Goal: Information Seeking & Learning: Learn about a topic

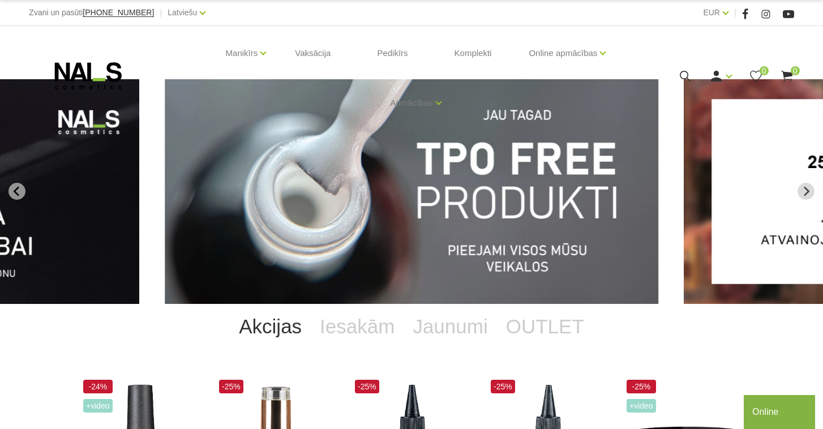
click at [523, 217] on img "1 of 13" at bounding box center [412, 191] width 494 height 225
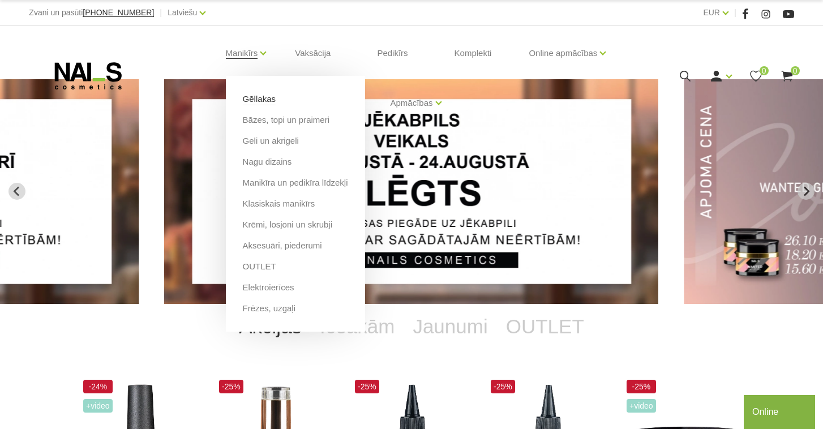
click at [259, 104] on link "Gēllakas" at bounding box center [259, 99] width 33 height 12
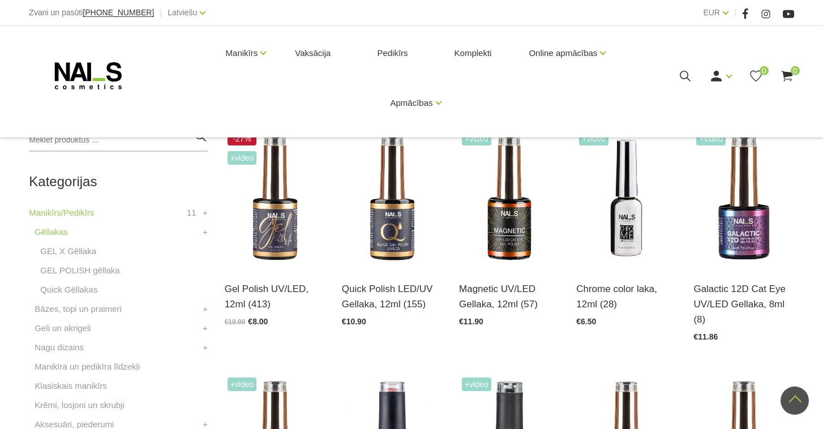
scroll to position [217, 0]
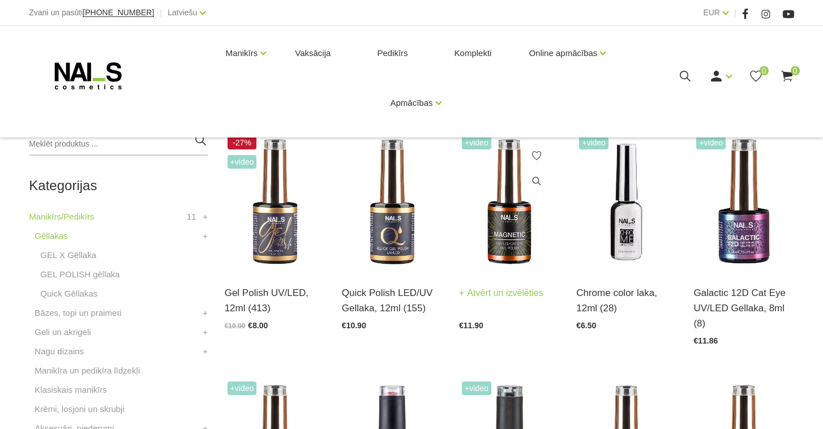
click at [516, 288] on link "Atvērt un izvēlēties" at bounding box center [501, 293] width 84 height 16
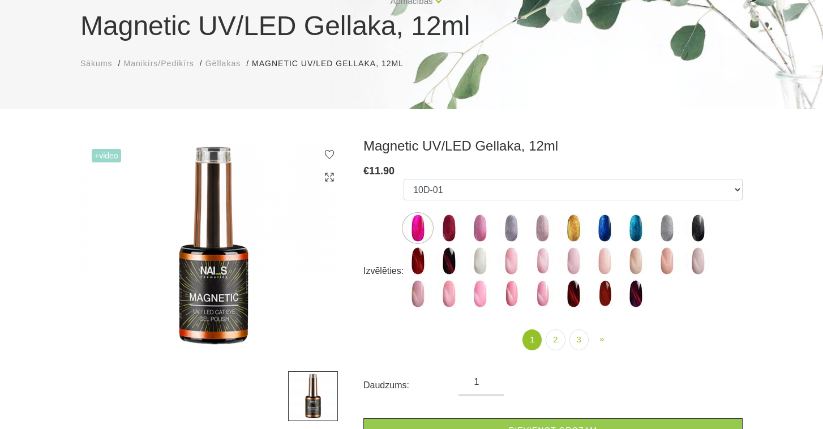
scroll to position [81, 0]
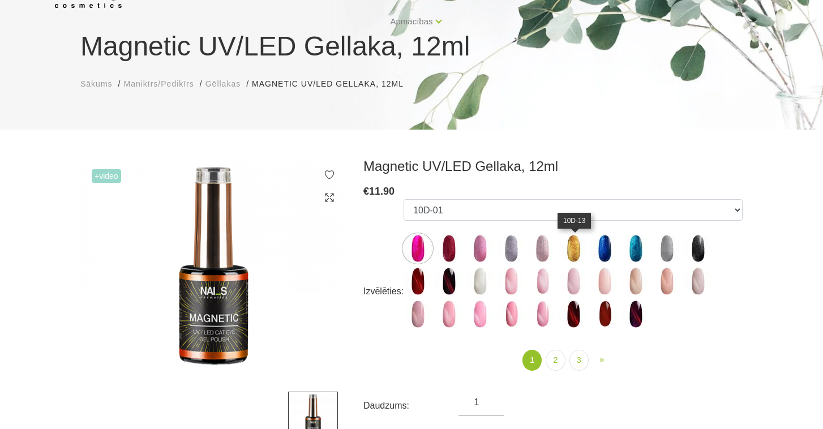
click at [575, 248] on img at bounding box center [573, 248] width 28 height 28
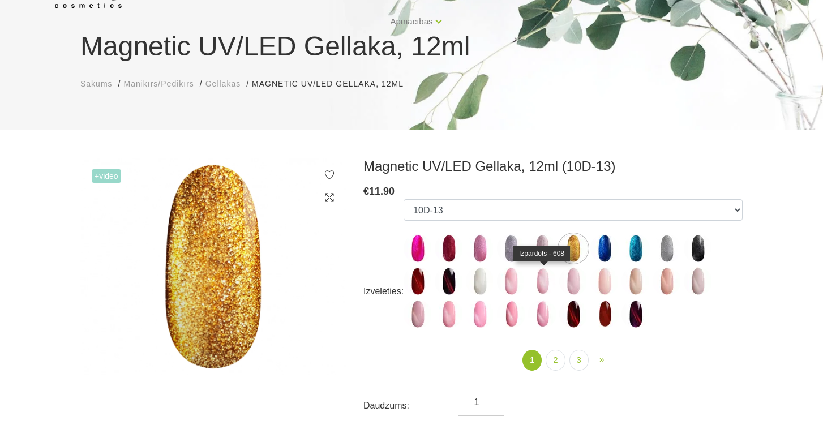
click at [543, 283] on img at bounding box center [542, 281] width 28 height 28
select select "4653"
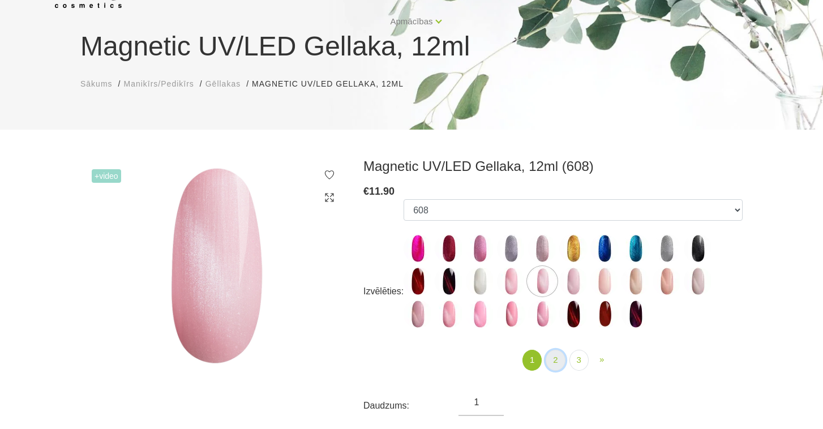
click at [555, 362] on link "2" at bounding box center [555, 360] width 19 height 21
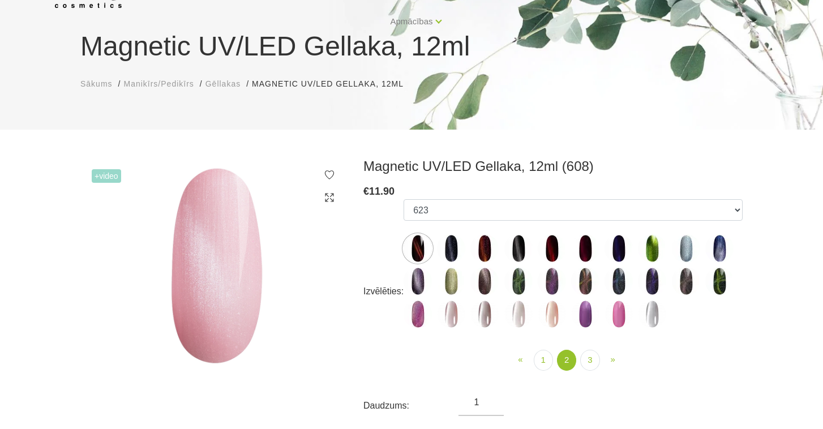
click at [518, 317] on img at bounding box center [518, 314] width 28 height 28
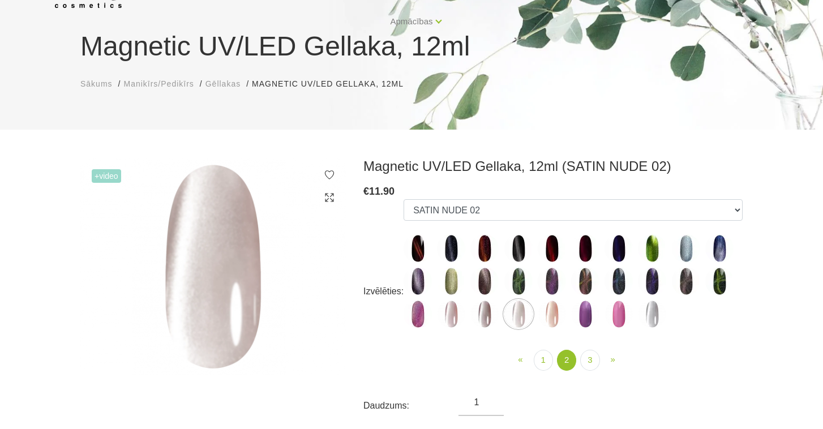
click at [417, 318] on img at bounding box center [418, 314] width 28 height 28
select select "5191"
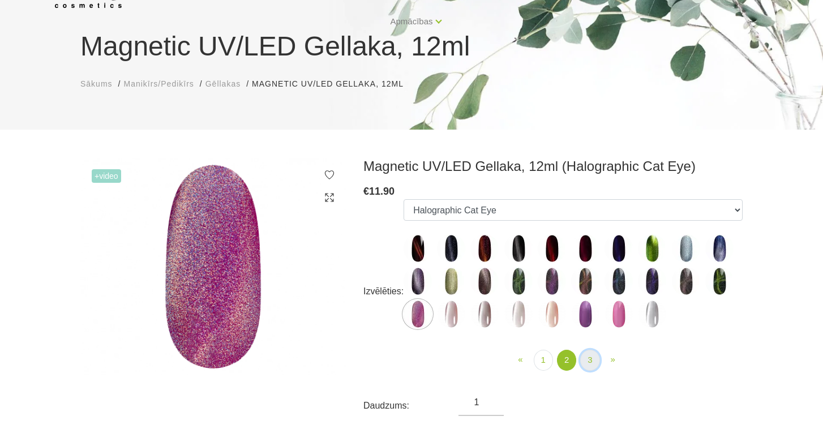
click at [589, 362] on link "3" at bounding box center [589, 360] width 19 height 21
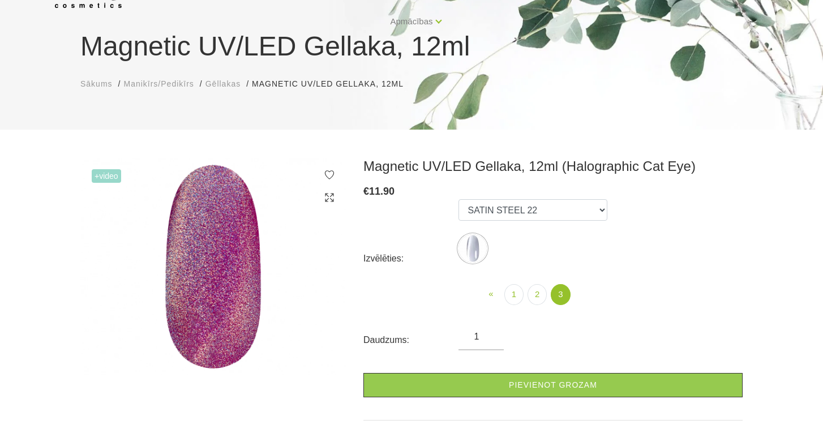
click at [470, 243] on img at bounding box center [472, 248] width 28 height 28
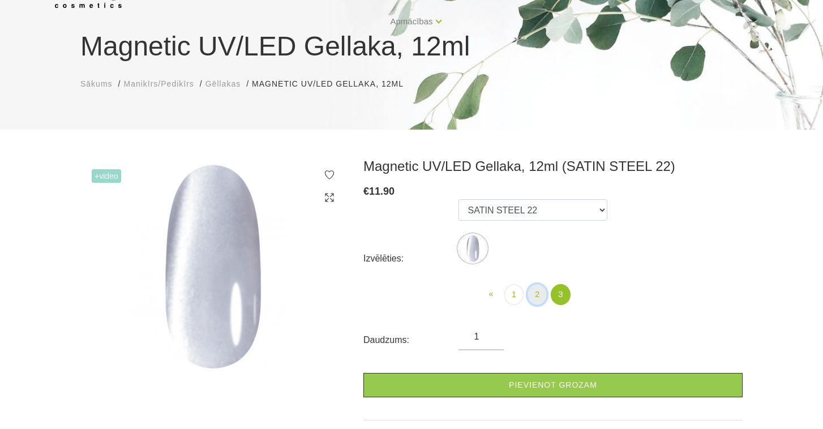
click at [534, 302] on link "2" at bounding box center [536, 294] width 19 height 21
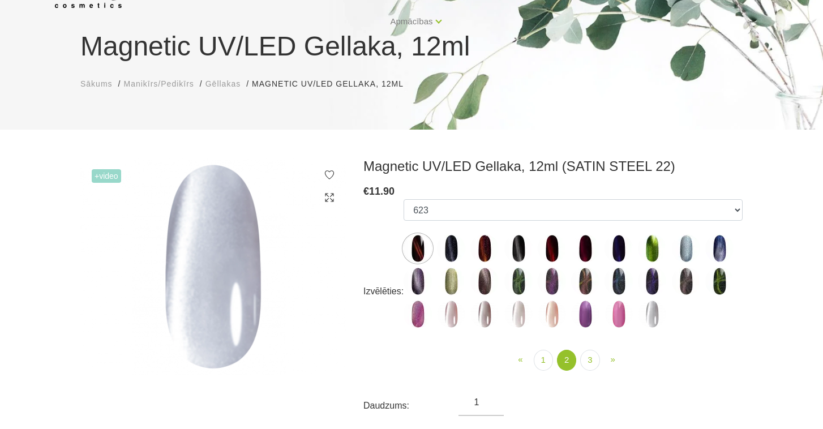
click at [590, 323] on img at bounding box center [585, 314] width 28 height 28
select select "6393"
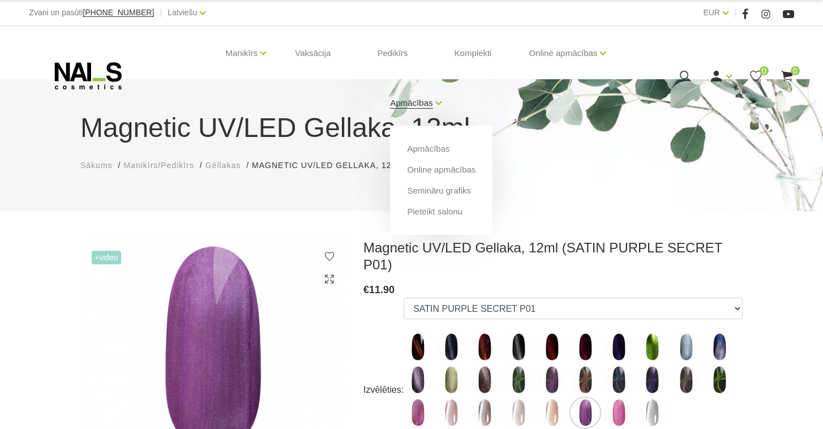
click at [427, 109] on link "Apmācības" at bounding box center [411, 102] width 42 height 45
click at [421, 149] on link "Apmācības" at bounding box center [428, 149] width 42 height 12
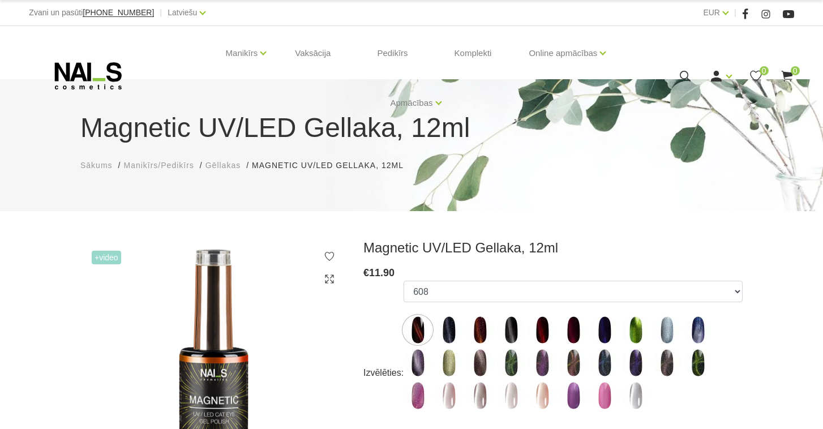
select select "4653"
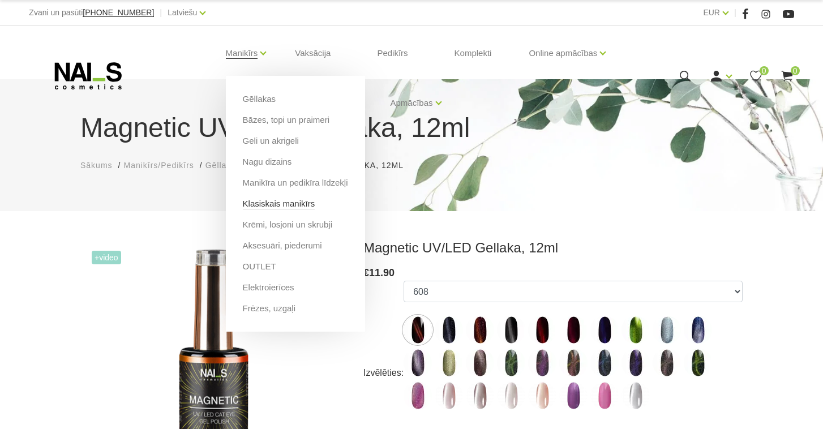
click at [250, 208] on link "Klasiskais manikīrs" at bounding box center [279, 204] width 72 height 12
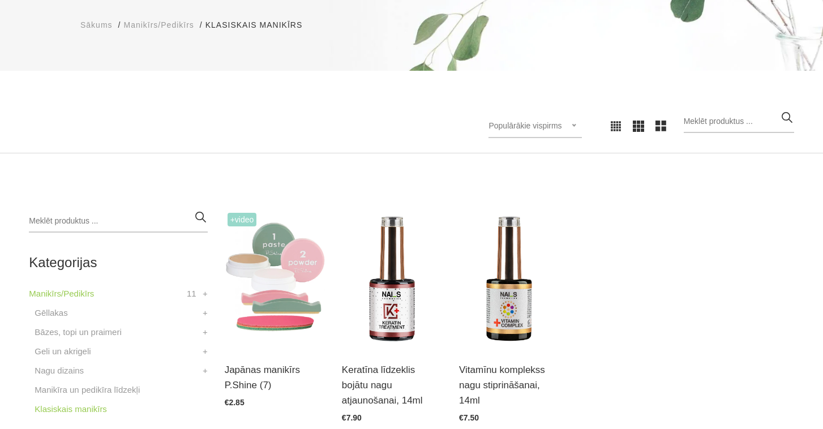
scroll to position [136, 0]
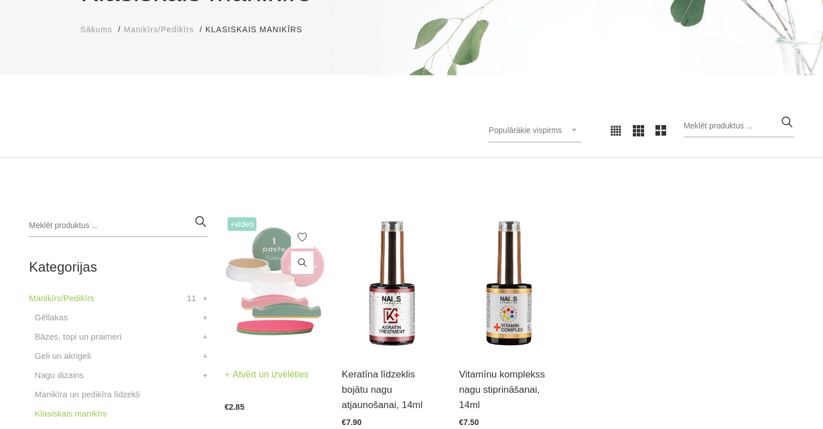
click at [282, 307] on img at bounding box center [275, 283] width 100 height 138
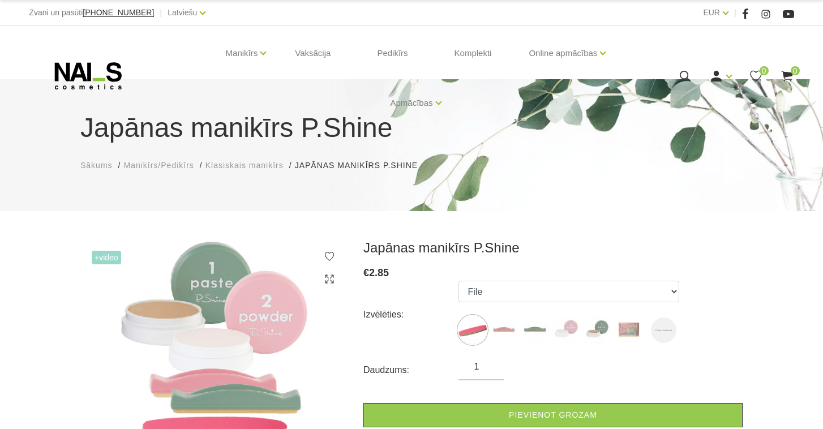
click at [743, 324] on div "Japānas manikīrs P.Shine € 2.85 Izvēlēties: File Pink Buffer Green Buffer Powde…" at bounding box center [553, 381] width 396 height 284
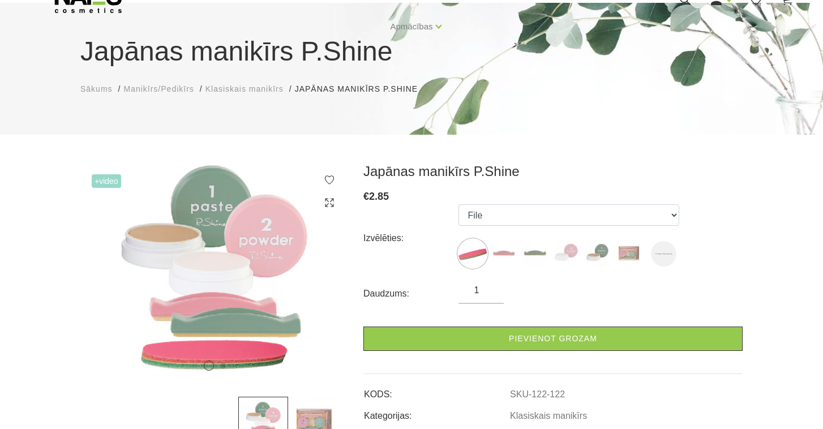
scroll to position [136, 0]
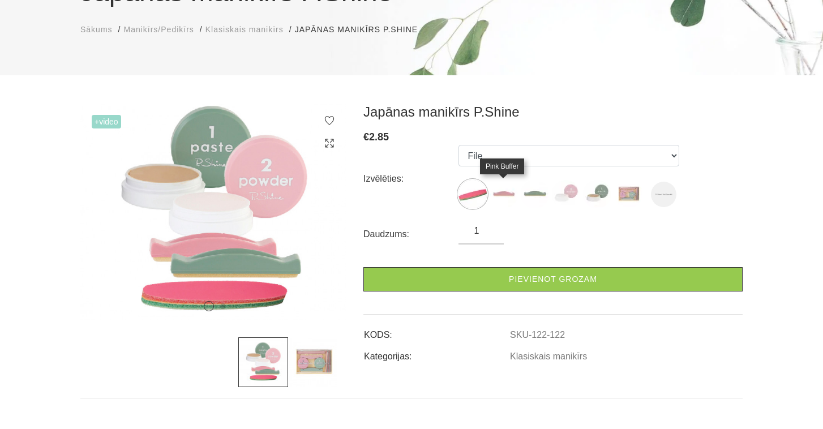
click at [507, 198] on img at bounding box center [504, 194] width 28 height 28
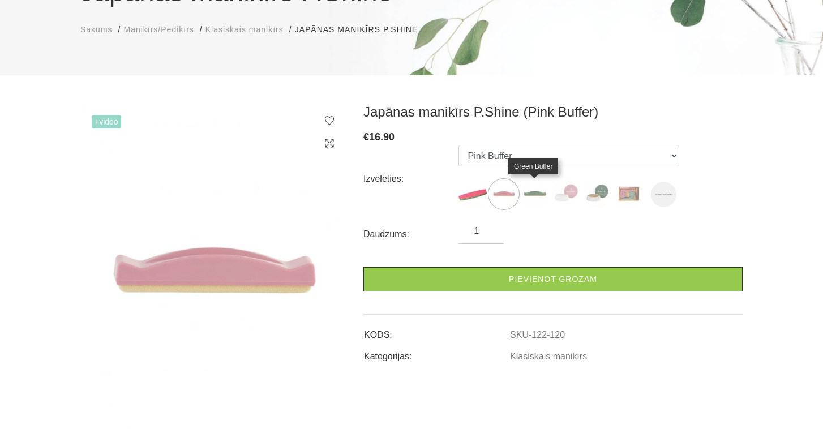
click at [530, 199] on img at bounding box center [535, 194] width 28 height 28
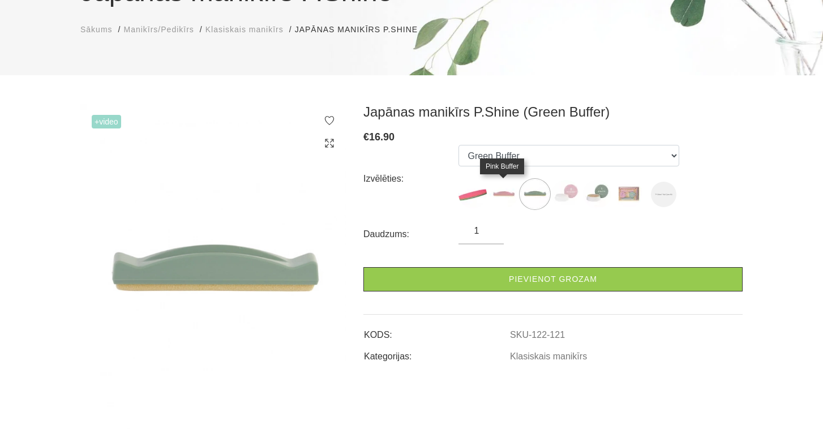
click at [507, 195] on img at bounding box center [504, 194] width 28 height 28
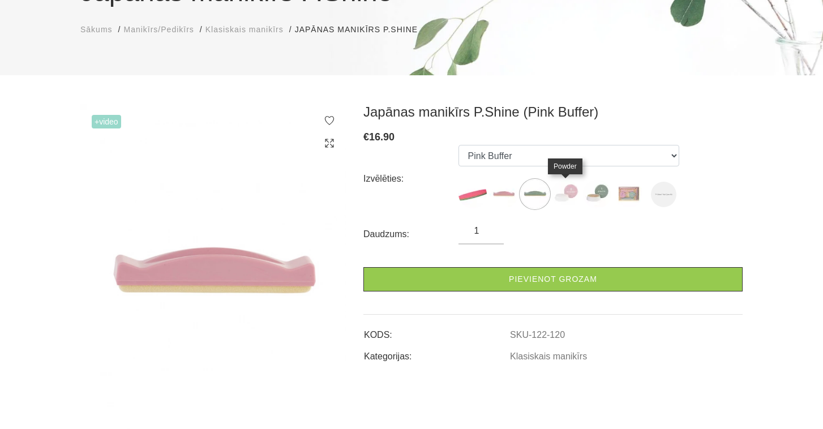
click at [570, 195] on img at bounding box center [566, 194] width 28 height 28
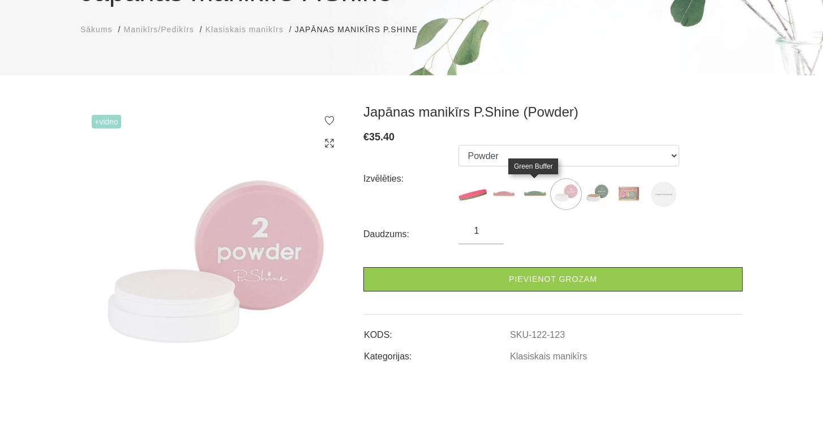
click at [537, 196] on img at bounding box center [535, 194] width 28 height 28
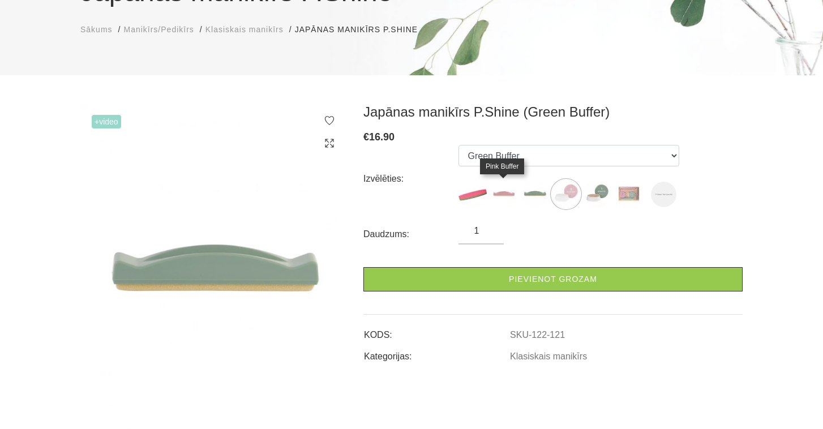
click at [501, 196] on img at bounding box center [504, 194] width 28 height 28
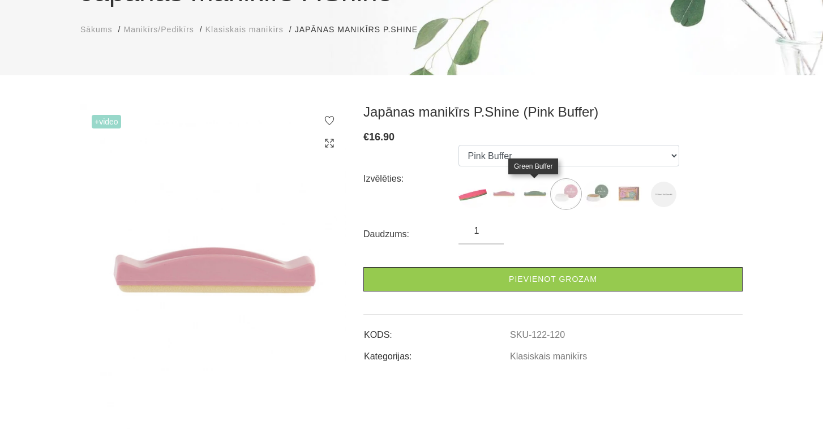
click at [541, 194] on img at bounding box center [535, 194] width 28 height 28
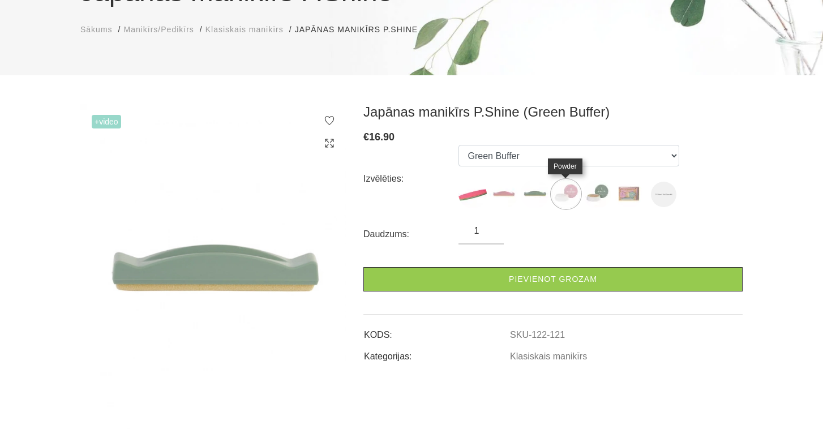
click at [565, 198] on img at bounding box center [566, 194] width 28 height 28
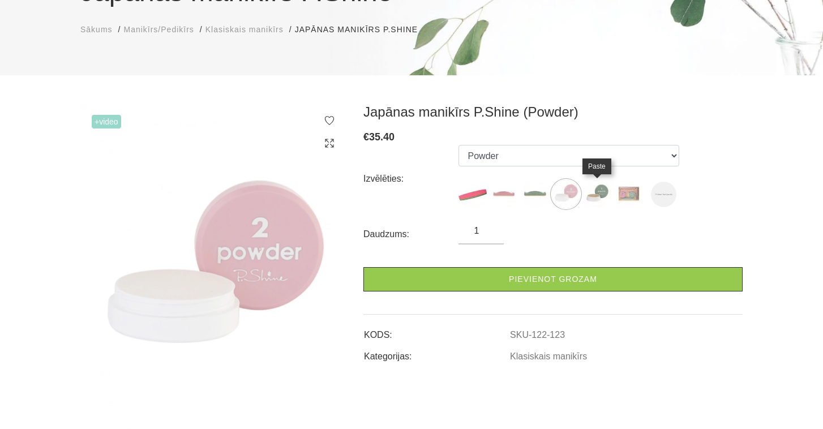
click at [597, 199] on img at bounding box center [597, 194] width 28 height 28
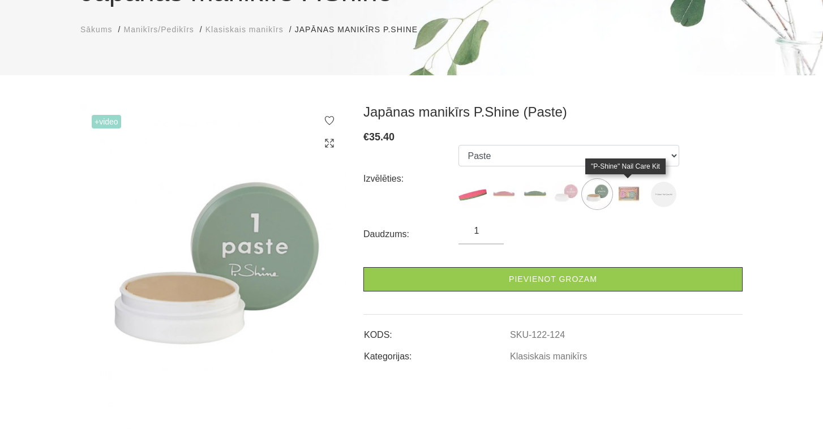
click at [621, 197] on img at bounding box center [628, 194] width 28 height 28
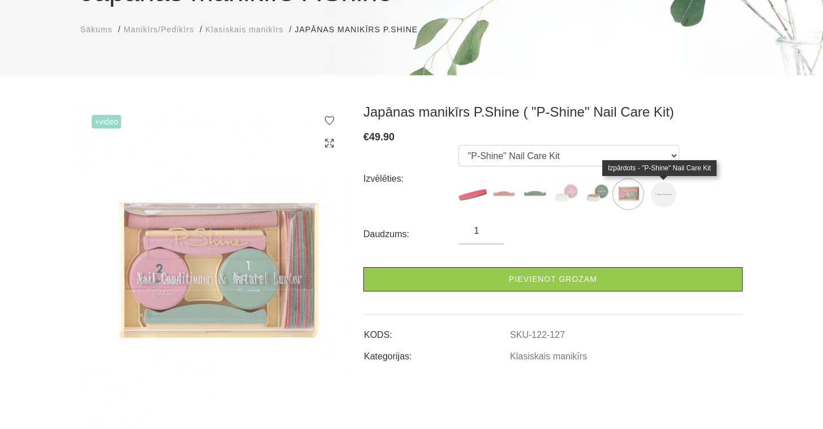
click at [655, 200] on img at bounding box center [663, 194] width 25 height 25
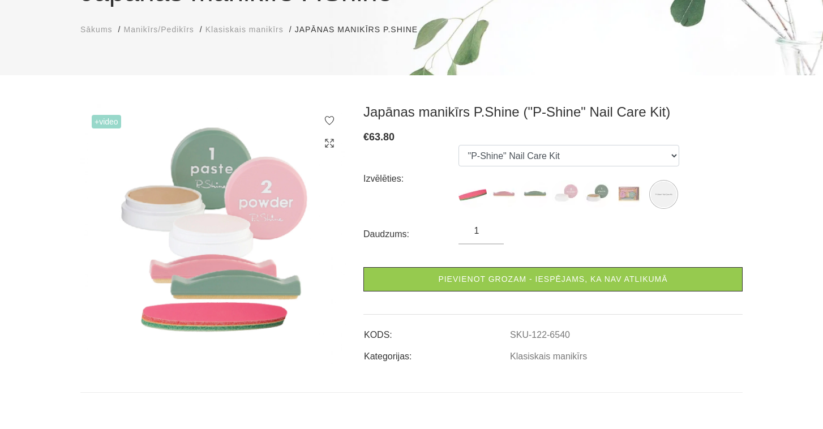
click at [639, 197] on img at bounding box center [628, 194] width 28 height 28
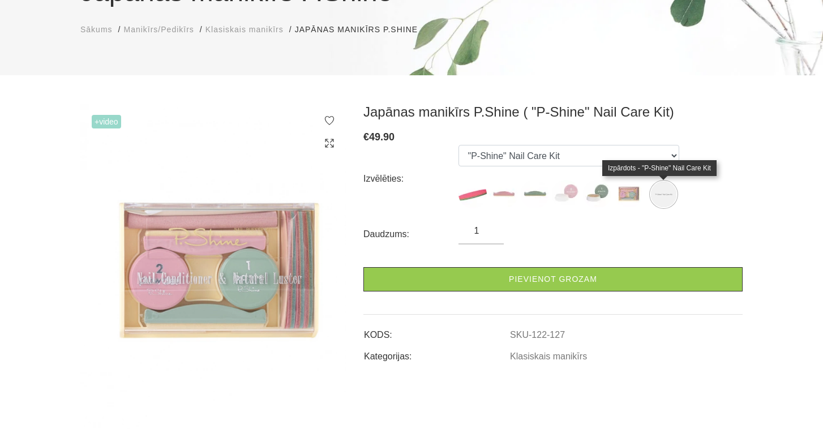
click at [663, 200] on img at bounding box center [663, 194] width 25 height 25
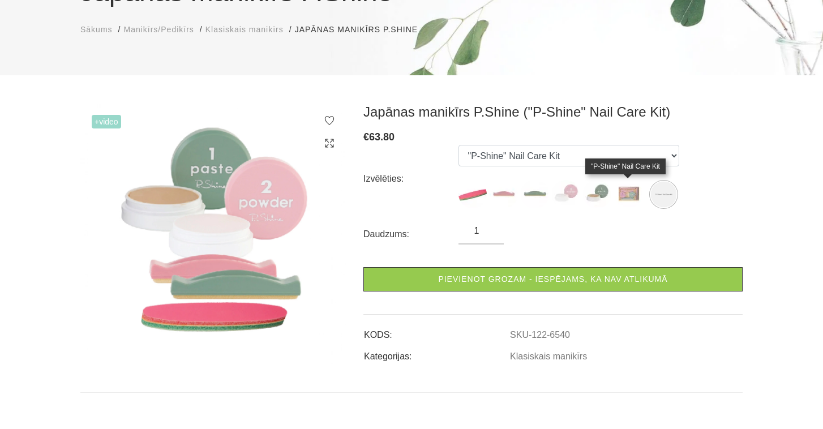
click at [633, 198] on img at bounding box center [628, 194] width 28 height 28
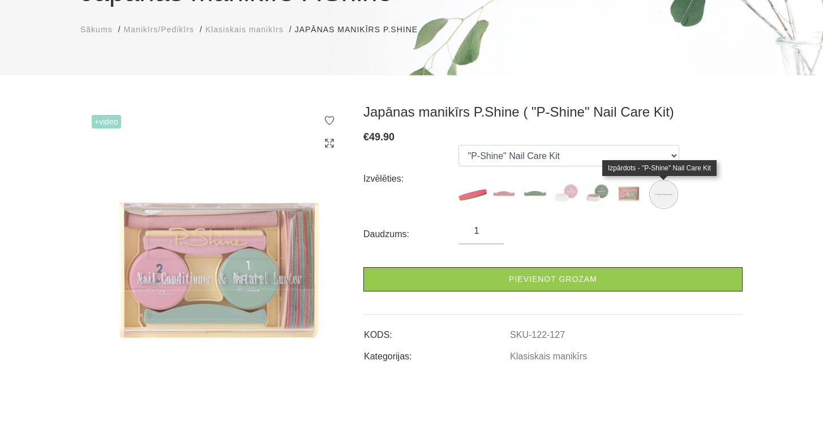
click at [660, 199] on img at bounding box center [663, 194] width 25 height 25
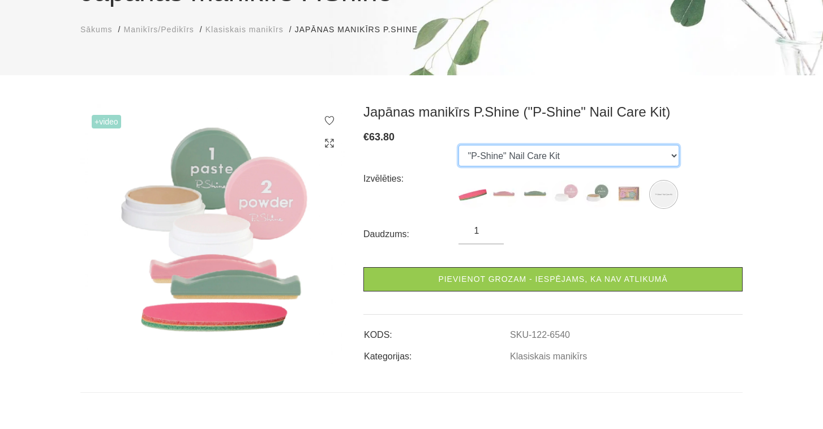
click at [458, 145] on select "File Pink Buffer Green Buffer Powder Paste "P-Shine" Nail Care Kit "P-Shine" Na…" at bounding box center [568, 156] width 221 height 22
click option ""P-Shine" Nail Care Kit" at bounding box center [0, 0] width 0 height 0
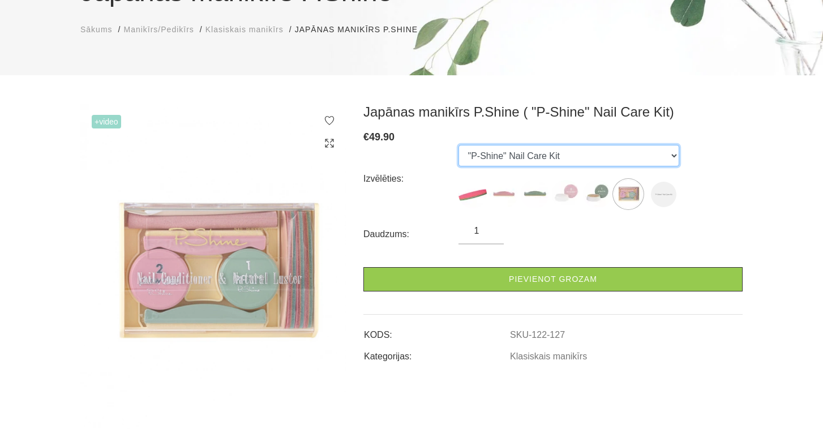
select select "6540"
click option ""P-Shine" Nail Care Kit" at bounding box center [0, 0] width 0 height 0
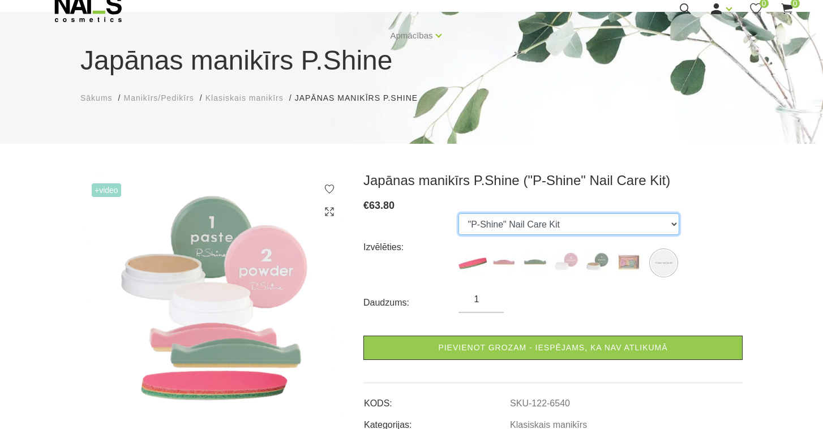
scroll to position [0, 0]
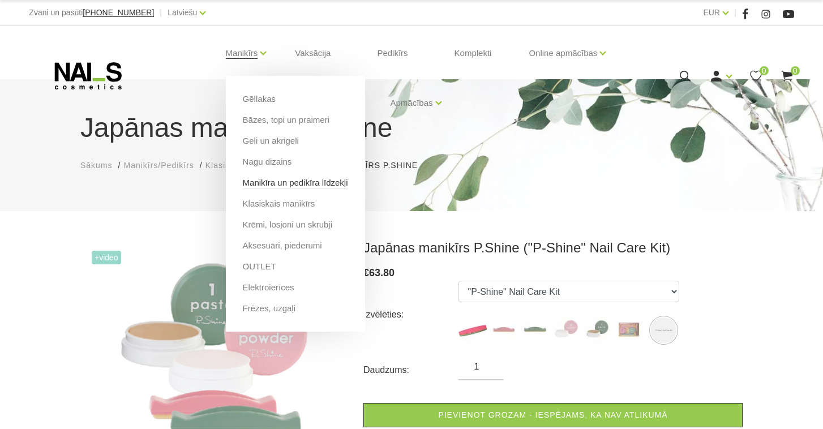
click at [267, 186] on link "Manikīra un pedikīra līdzekļi" at bounding box center [295, 183] width 105 height 12
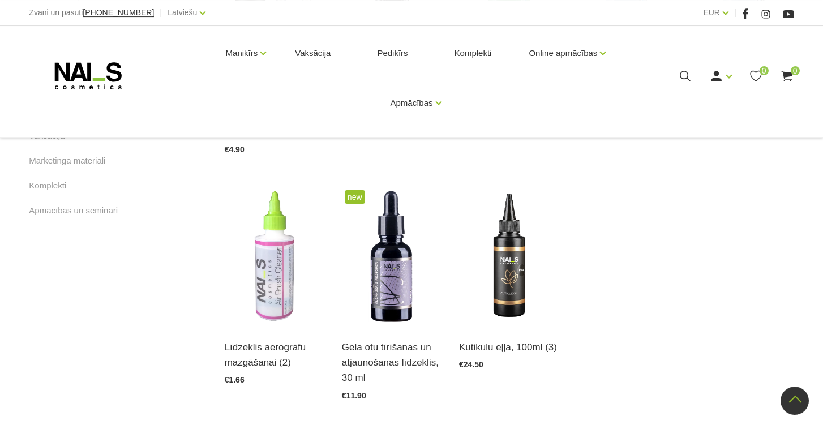
scroll to position [652, 0]
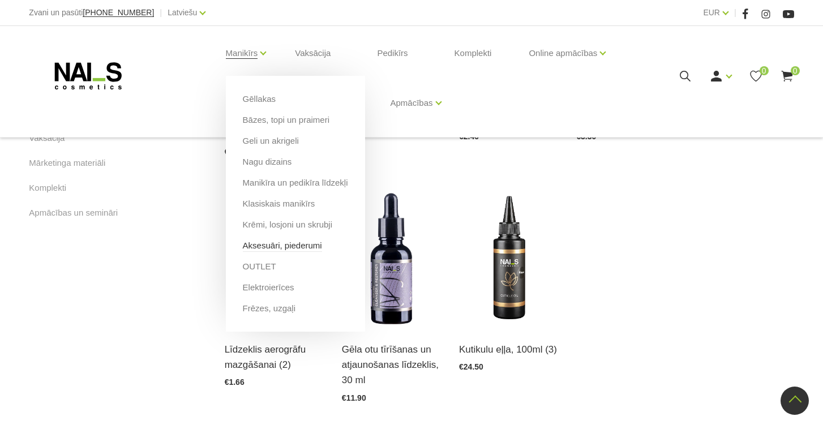
click at [258, 247] on link "Aksesuāri, piederumi" at bounding box center [282, 245] width 79 height 12
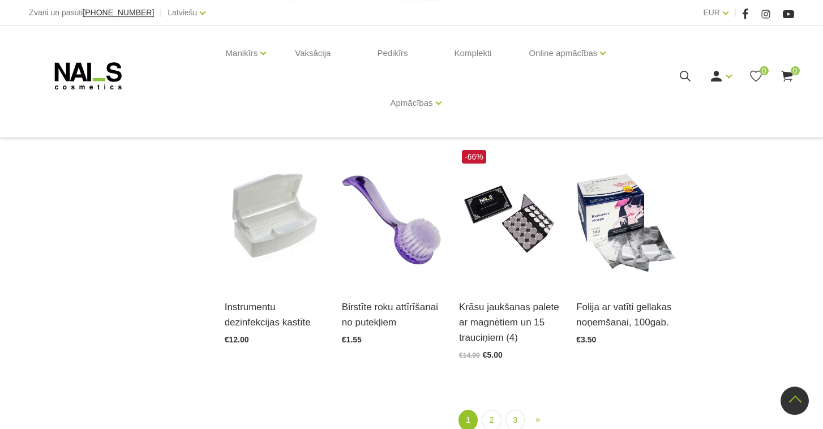
scroll to position [1222, 0]
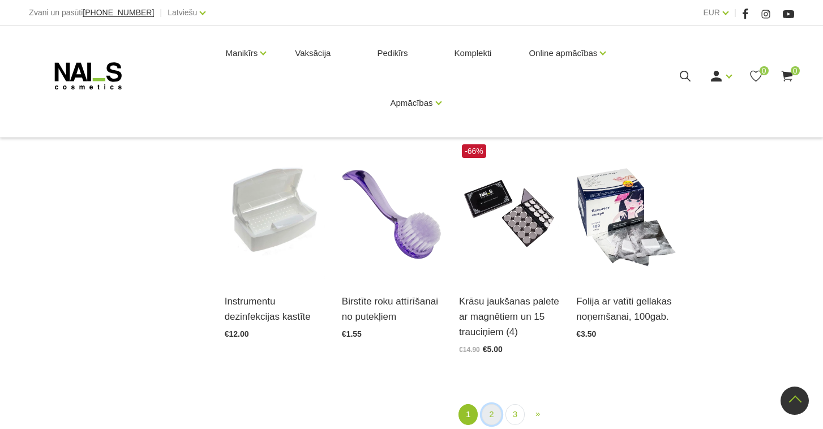
click at [490, 404] on link "2" at bounding box center [491, 414] width 19 height 21
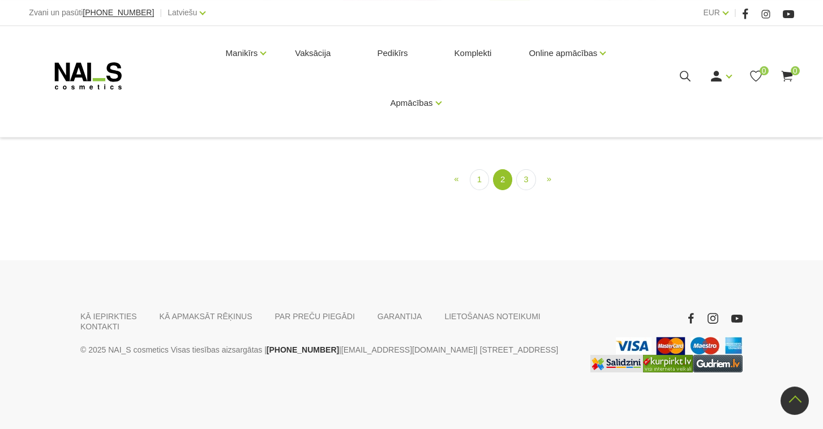
scroll to position [1209, 0]
click at [528, 190] on link "3" at bounding box center [525, 179] width 19 height 21
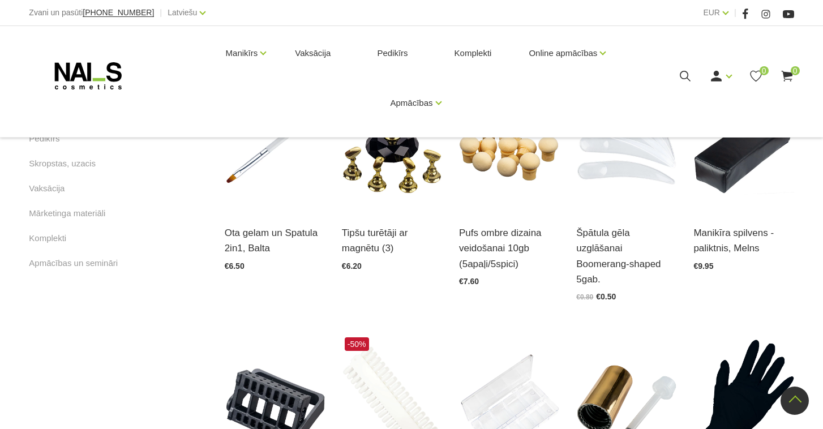
scroll to position [612, 0]
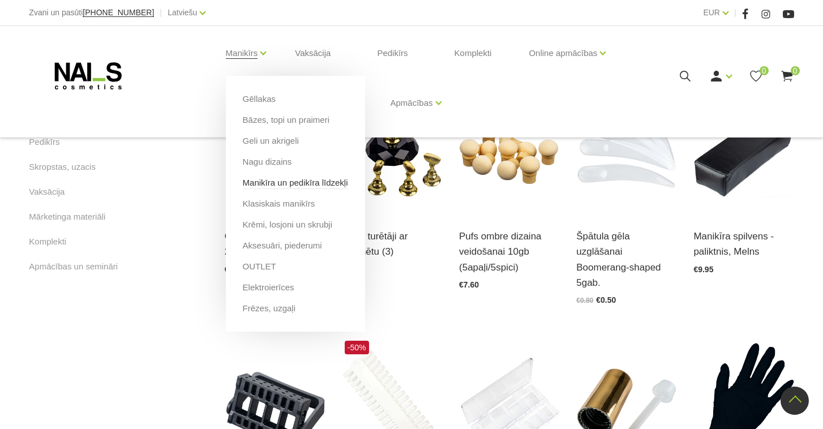
click at [267, 189] on link "Manikīra un pedikīra līdzekļi" at bounding box center [295, 183] width 105 height 12
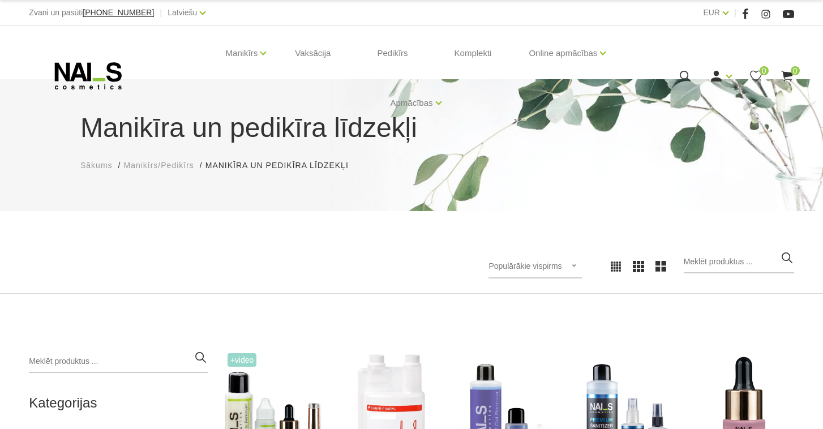
click at [469, 58] on link "Komplekti" at bounding box center [472, 53] width 55 height 54
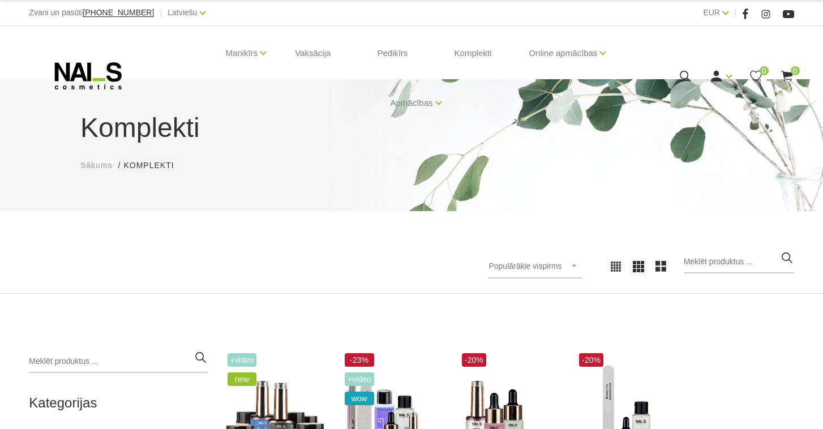
click at [305, 319] on div "Komplekti Sākums Komplekti Komplekti Populārākie vispirms Jaunumi Lētākais visp…" at bounding box center [411, 338] width 823 height 677
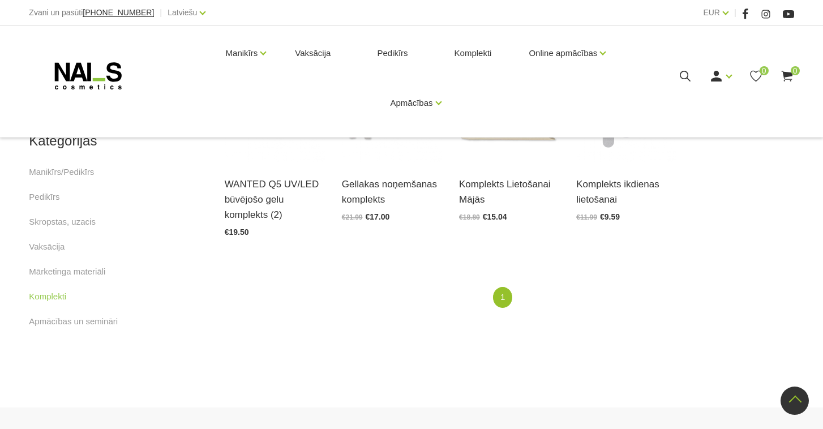
scroll to position [299, 0]
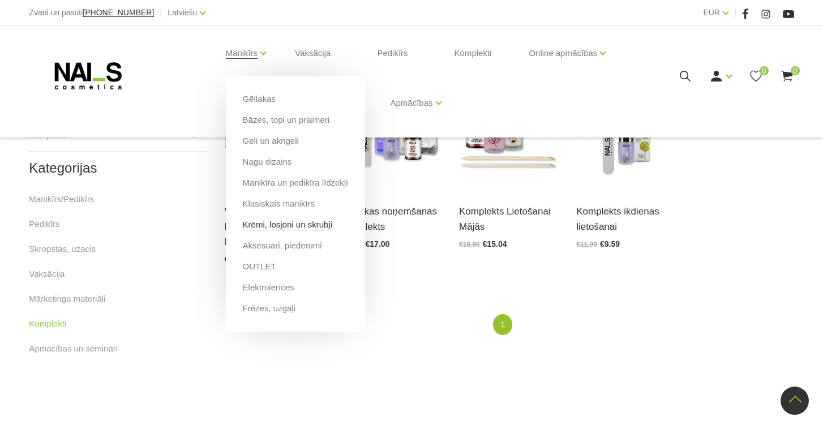
click at [258, 229] on link "Krēmi, losjoni un skrubji" at bounding box center [287, 224] width 89 height 12
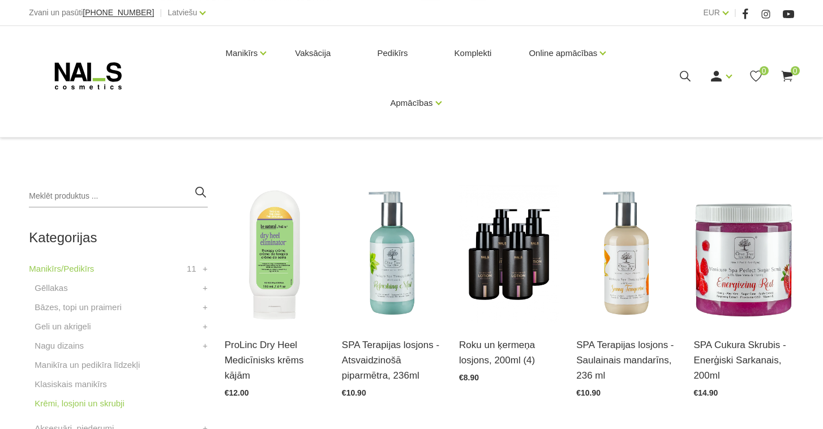
scroll to position [163, 0]
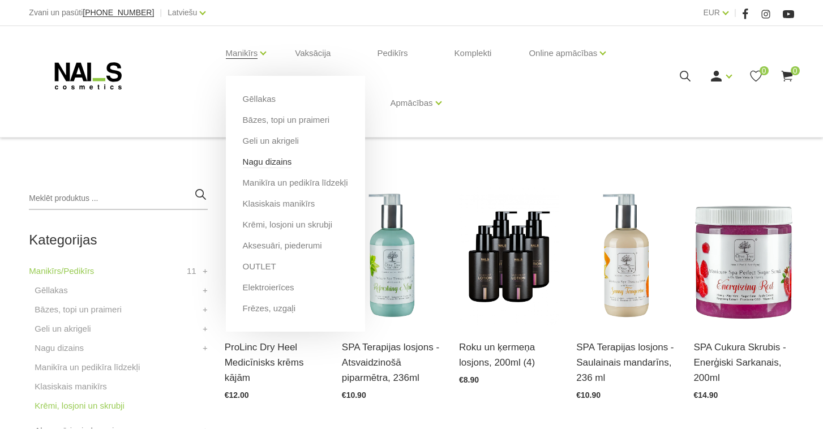
click at [258, 166] on link "Nagu dizains" at bounding box center [267, 162] width 49 height 12
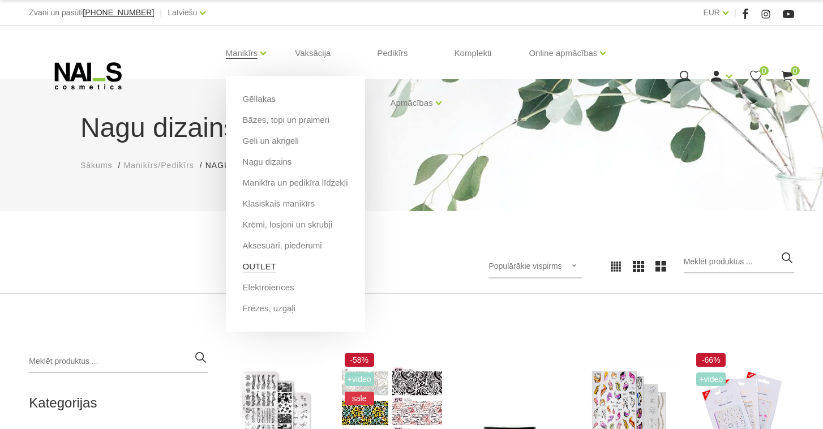
click at [255, 270] on link "OUTLET" at bounding box center [259, 266] width 33 height 12
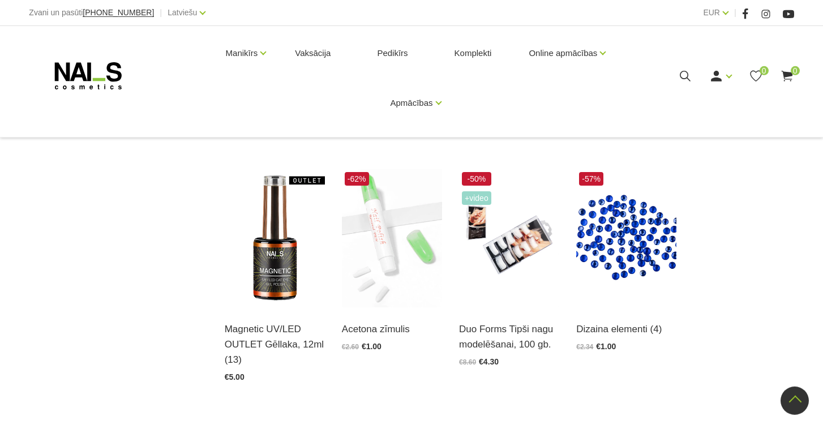
scroll to position [1168, 0]
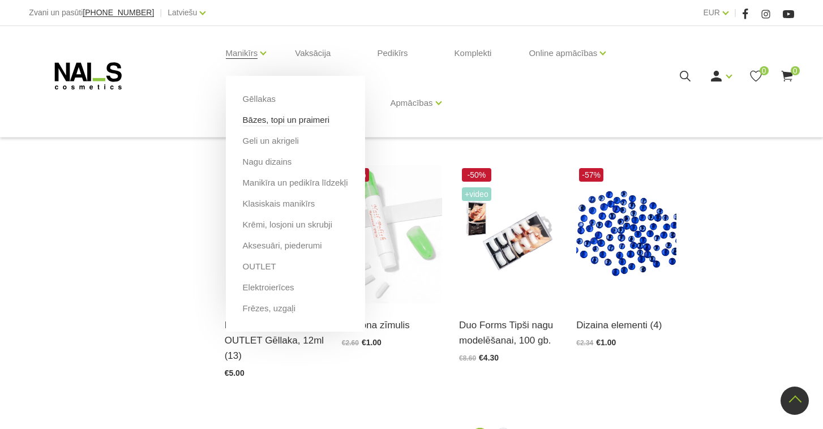
click at [260, 126] on link "Bāzes, topi un praimeri" at bounding box center [286, 120] width 87 height 12
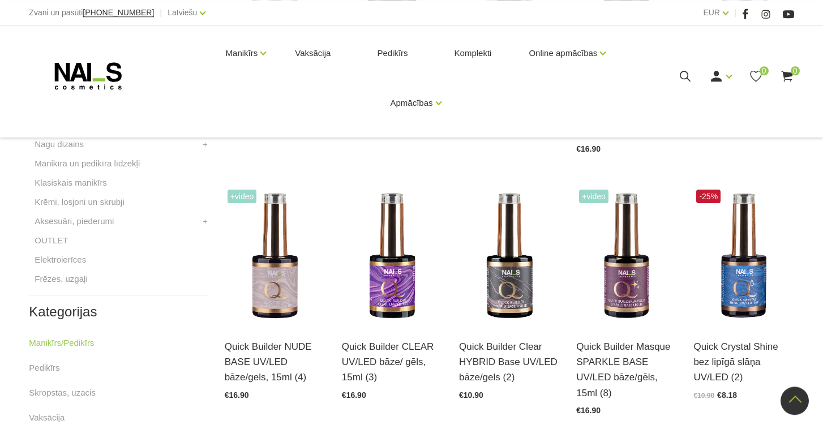
scroll to position [462, 0]
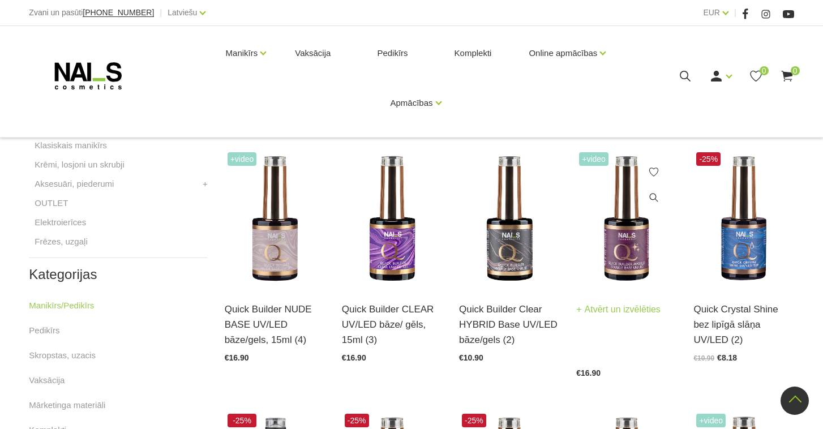
click at [629, 241] on img at bounding box center [626, 218] width 100 height 138
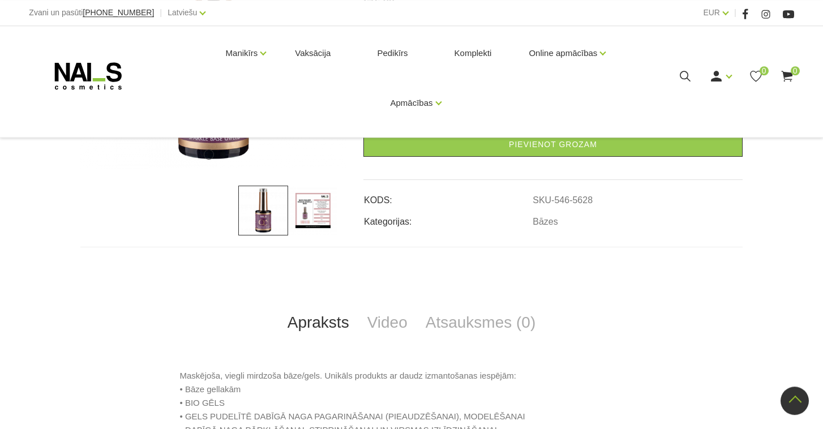
scroll to position [326, 0]
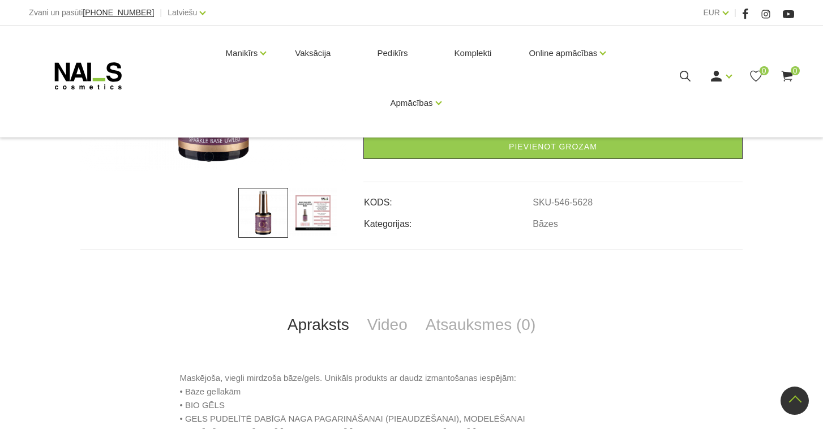
click at [324, 218] on img at bounding box center [313, 213] width 50 height 50
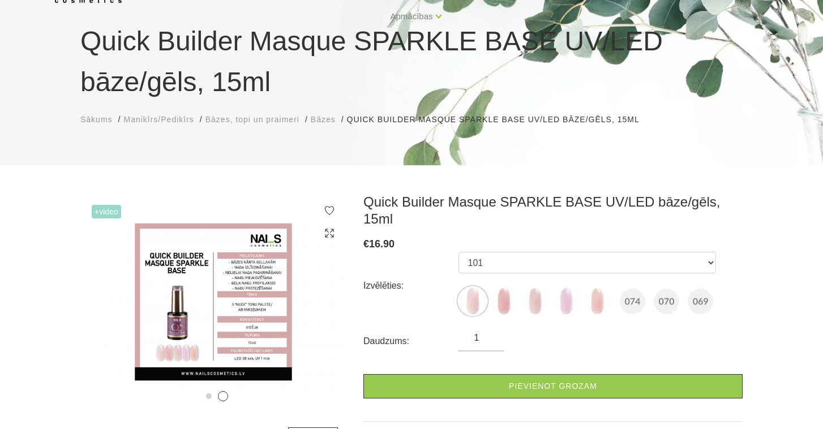
scroll to position [81, 0]
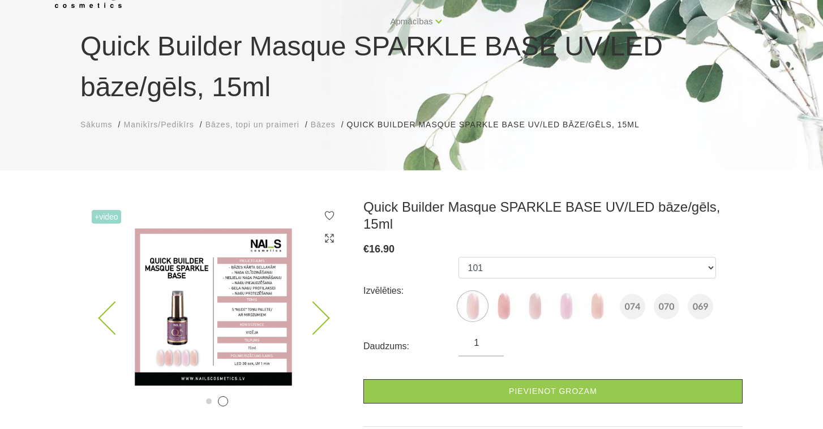
click at [230, 285] on img at bounding box center [213, 307] width 266 height 217
click at [496, 294] on img at bounding box center [504, 306] width 28 height 28
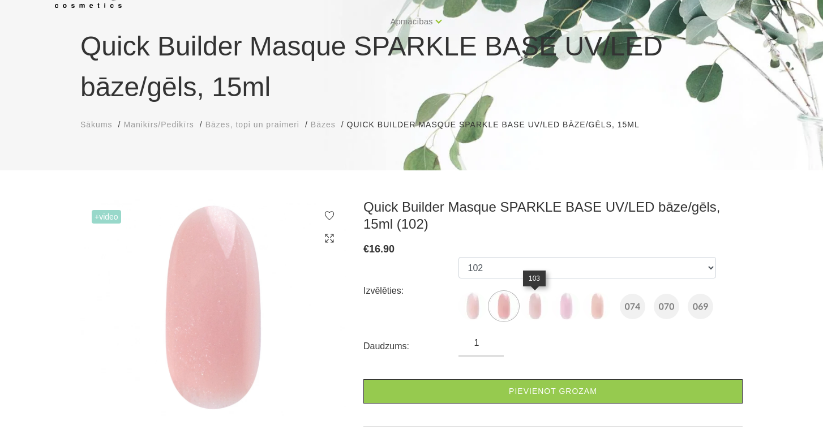
click at [531, 303] on img at bounding box center [535, 306] width 28 height 28
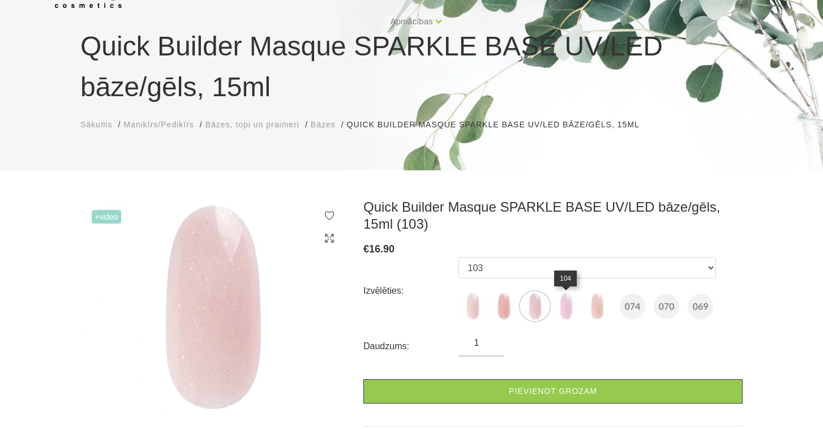
click at [561, 311] on img at bounding box center [566, 306] width 28 height 28
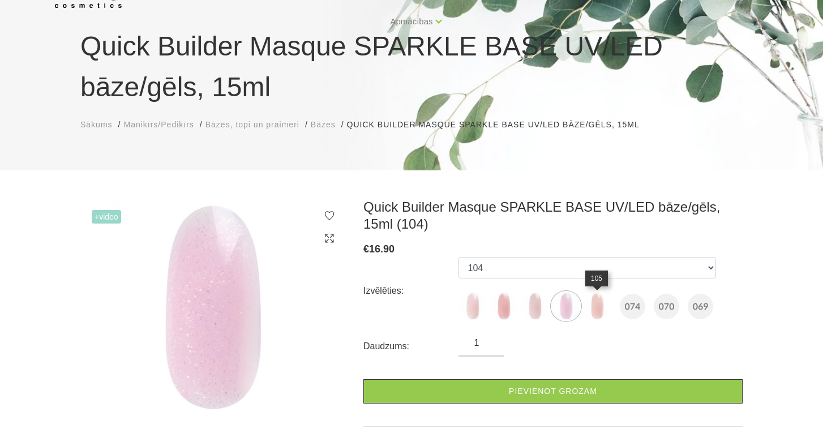
click at [593, 314] on img at bounding box center [597, 306] width 28 height 28
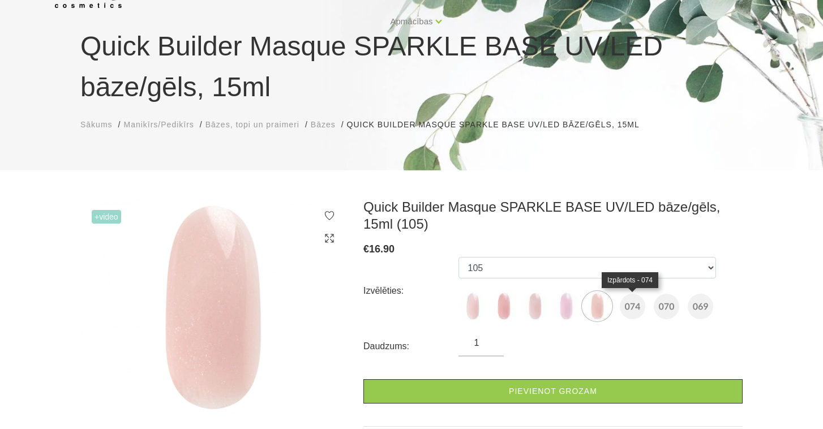
click at [636, 308] on img at bounding box center [632, 306] width 25 height 25
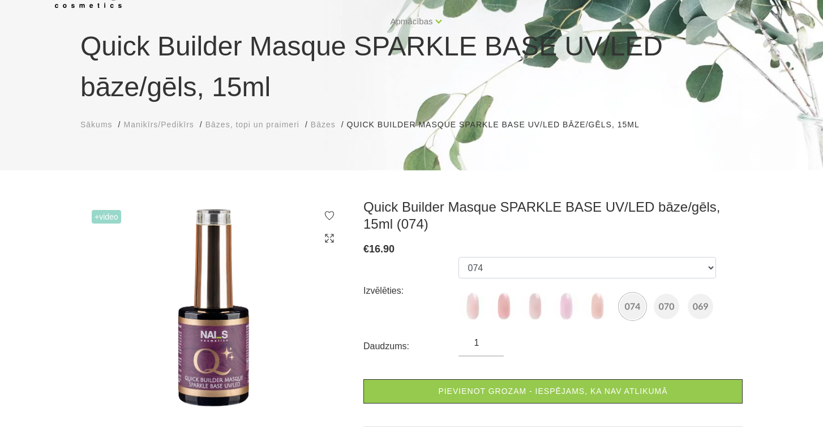
click at [659, 307] on img at bounding box center [666, 306] width 25 height 25
select select "6549"
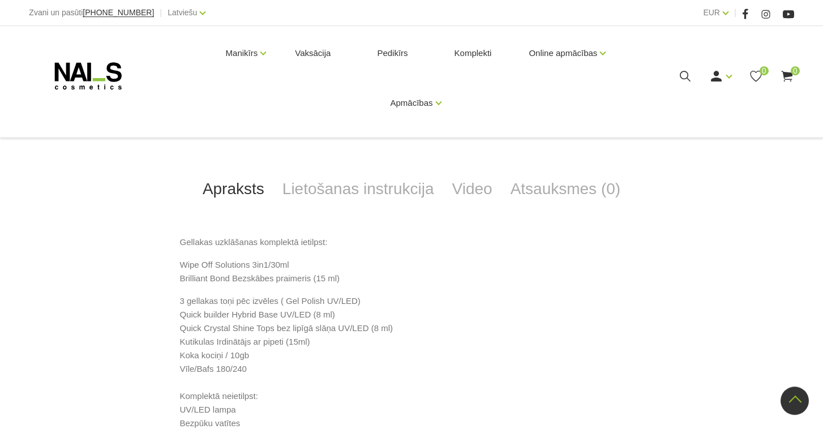
scroll to position [422, 0]
